Goal: Transaction & Acquisition: Purchase product/service

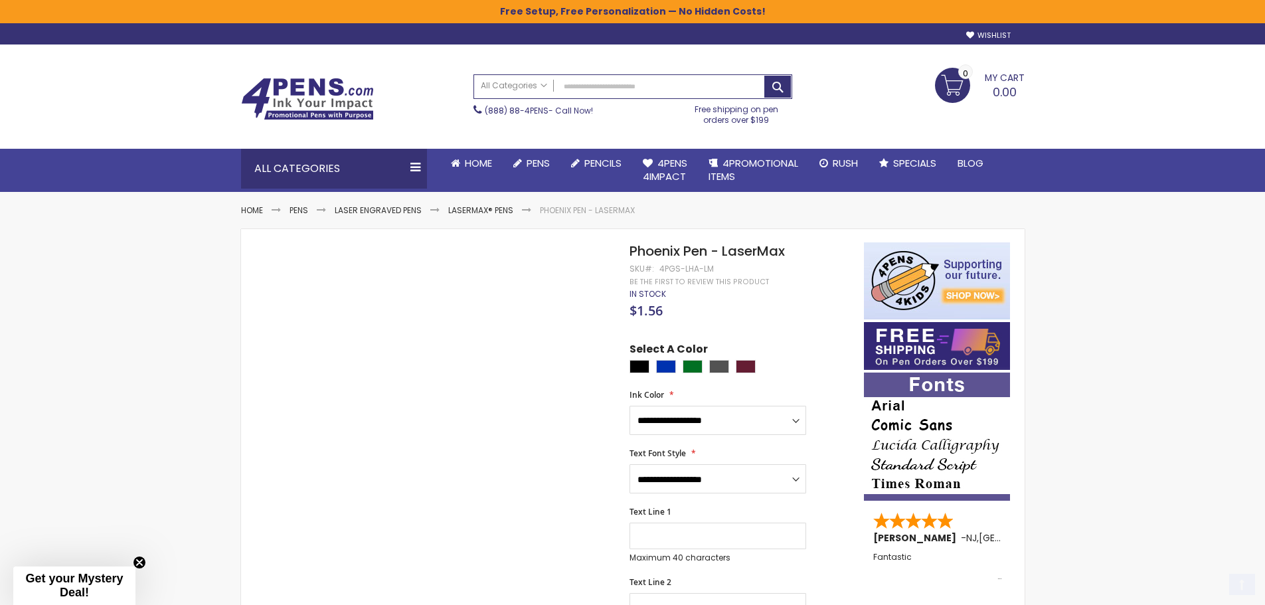
scroll to position [133, 0]
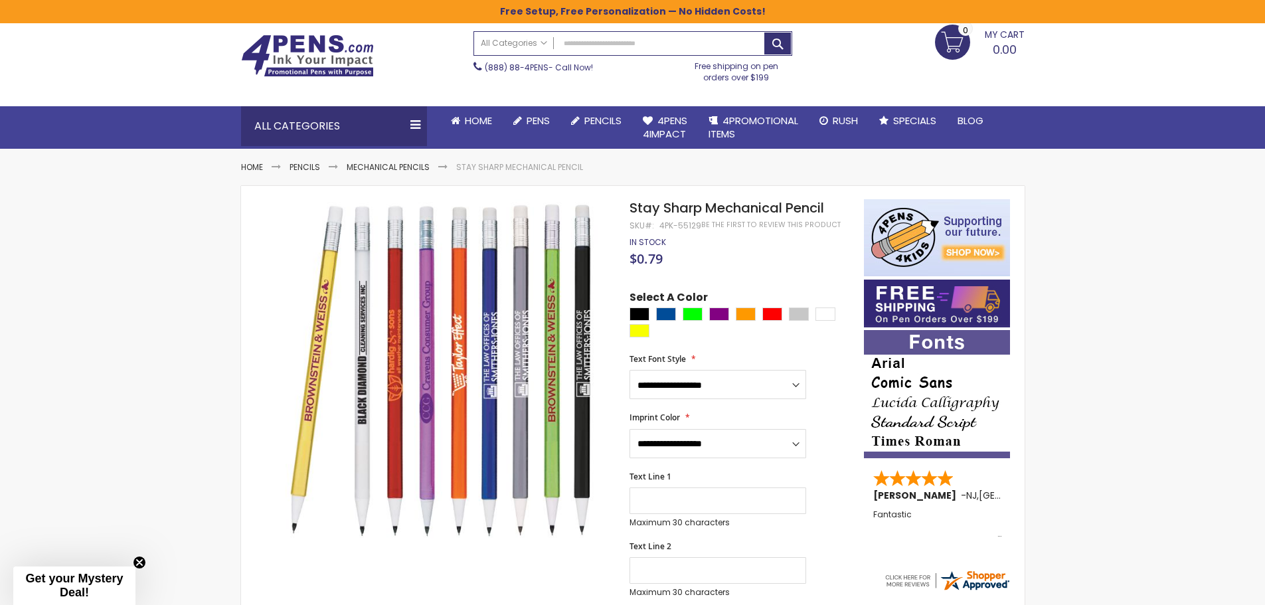
scroll to position [66, 0]
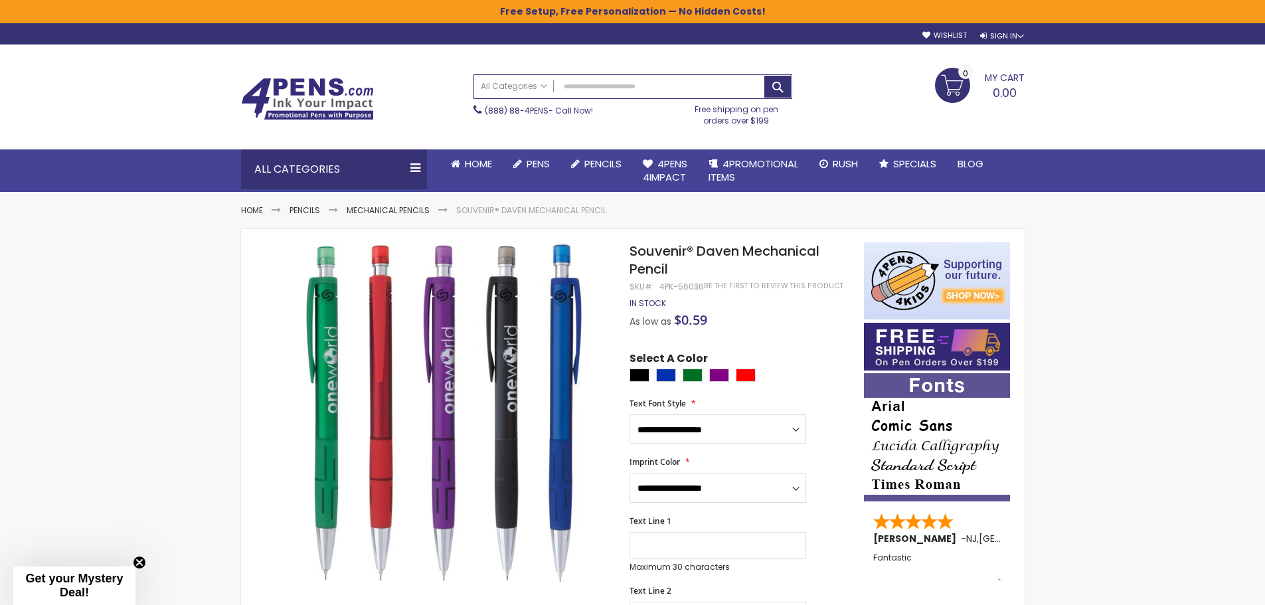
click at [767, 321] on div "As low as $0.59" at bounding box center [740, 321] width 221 height 13
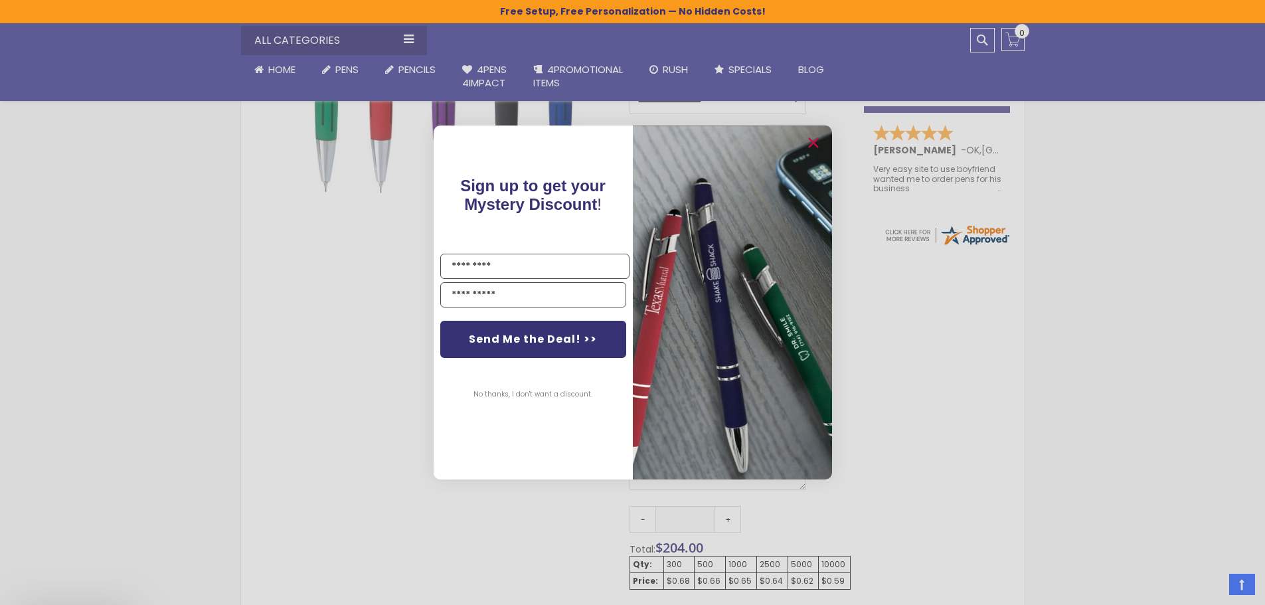
scroll to position [465, 0]
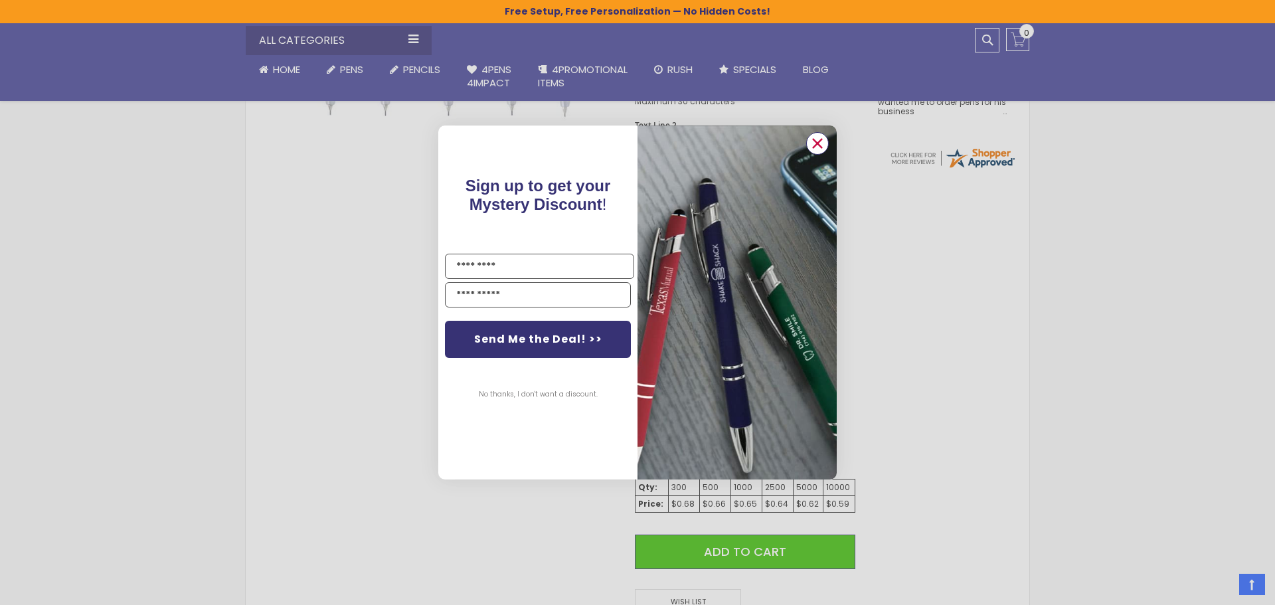
click at [816, 141] on icon "Close dialog" at bounding box center [817, 143] width 21 height 21
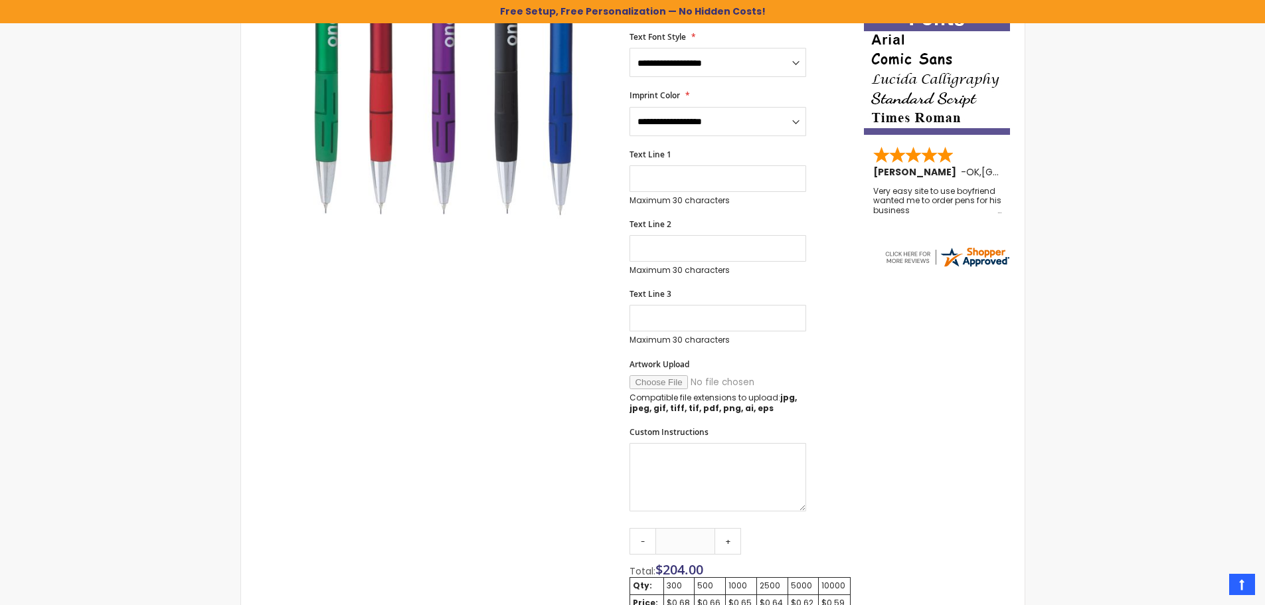
scroll to position [0, 0]
